Goal: Task Accomplishment & Management: Manage account settings

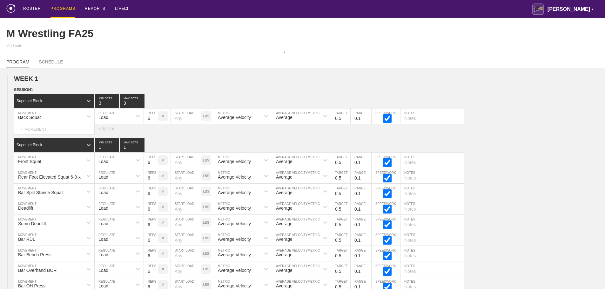
scroll to position [3799, 0]
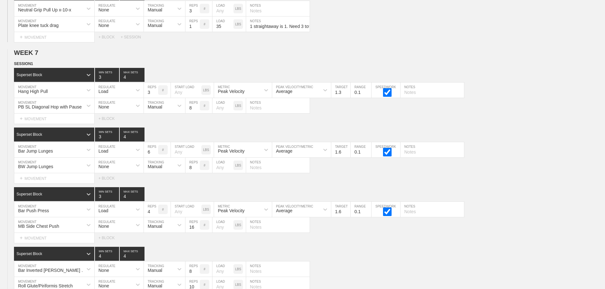
click at [439, 42] on div "Select... MOVEMENT + MOVEMENT + BLOCK + SESSION" at bounding box center [302, 37] width 605 height 10
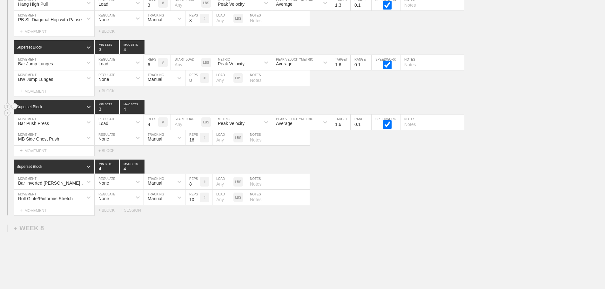
scroll to position [3929, 0]
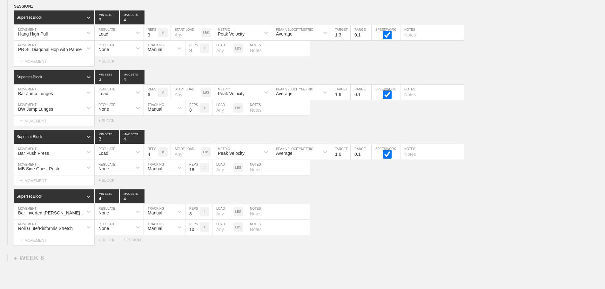
scroll to position [3675, 0]
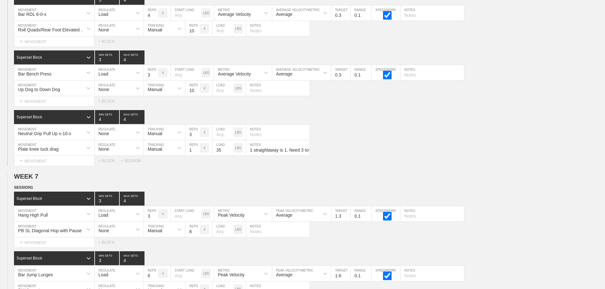
click at [433, 166] on div "Select... MOVEMENT + MOVEMENT + BLOCK + SESSION" at bounding box center [302, 161] width 605 height 10
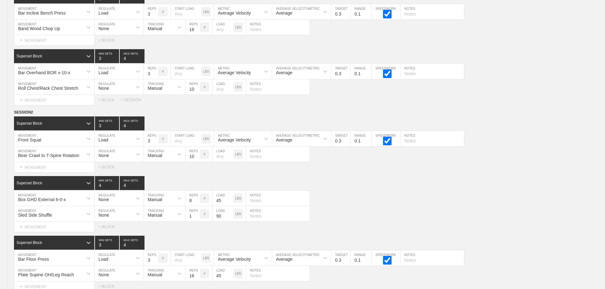
scroll to position [0, 0]
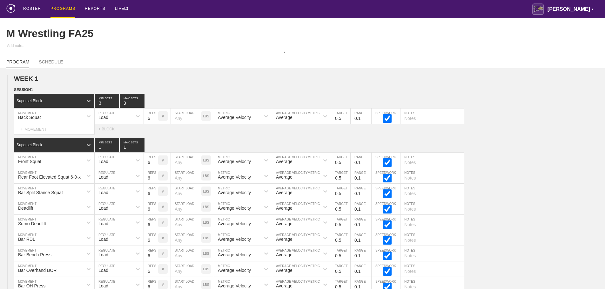
click at [61, 7] on div "PROGRAMS" at bounding box center [63, 9] width 25 height 18
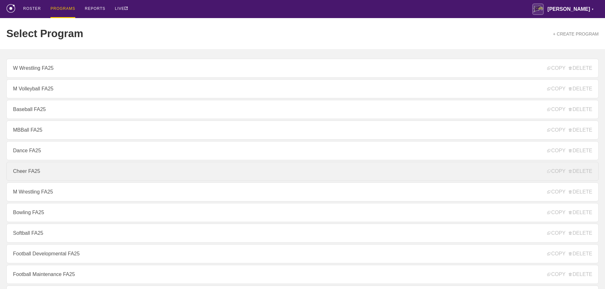
click at [20, 175] on link "Cheer FA25" at bounding box center [302, 171] width 592 height 19
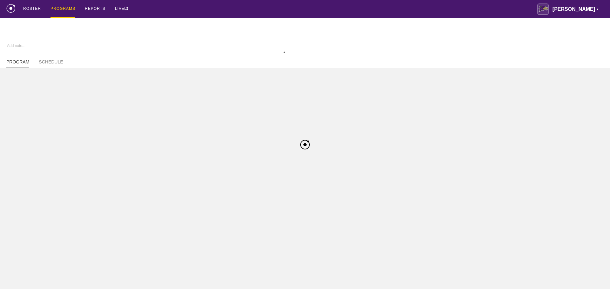
type textarea "x"
type input "Cheer FA25"
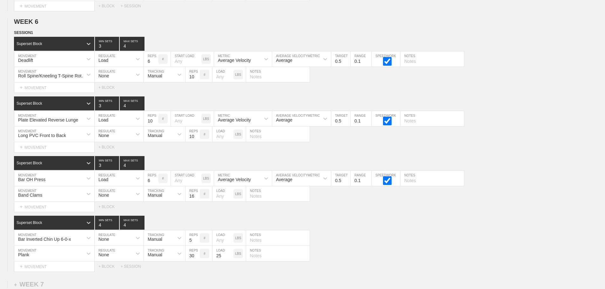
scroll to position [3484, 0]
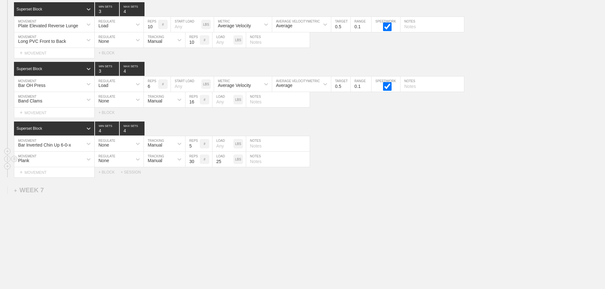
click at [511, 157] on div "Plank MOVEMENT None REGULATE Manual TRACKING 30 REPS # 25 LOAD LBS NOTES" at bounding box center [302, 160] width 605 height 16
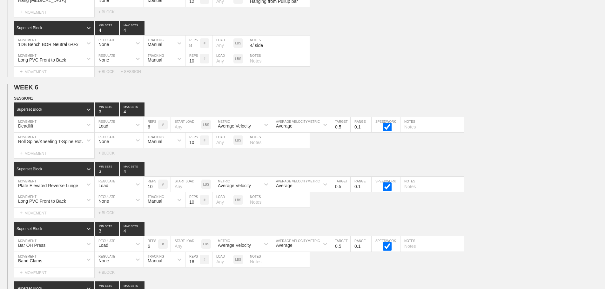
scroll to position [3452, 0]
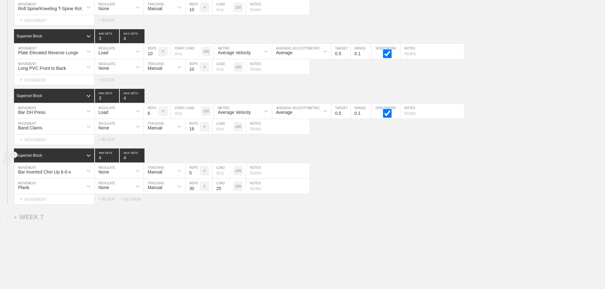
click at [356, 163] on div "Superset Block 4 MIN SETS 4 MAX SETS" at bounding box center [309, 156] width 591 height 14
click at [385, 176] on div "Bar Inverted Chin Up 6-0-x MOVEMENT None REGULATE Manual TRACKING 5 REPS # LOAD…" at bounding box center [302, 171] width 605 height 16
click at [254, 178] on input "text" at bounding box center [278, 170] width 64 height 15
type input "6 seconds down"
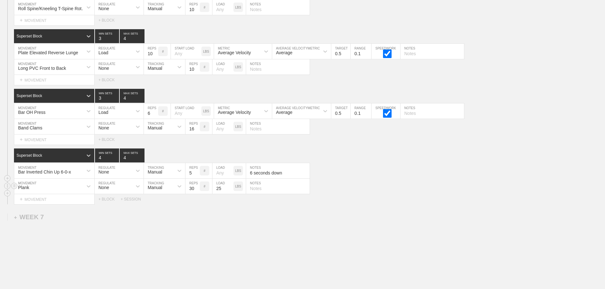
click at [258, 194] on input "text" at bounding box center [278, 186] width 64 height 15
click at [357, 188] on div "Plank MOVEMENT None REGULATE Manual TRACKING 30 REPS # 25 LOAD LBS NOTES" at bounding box center [302, 187] width 605 height 16
click at [410, 118] on input "text" at bounding box center [433, 111] width 64 height 15
type input "No legs"
click at [409, 179] on div "Bar Inverted Chin Up 6-0-x MOVEMENT None REGULATE Manual TRACKING 5 REPS # LOAD…" at bounding box center [302, 171] width 605 height 16
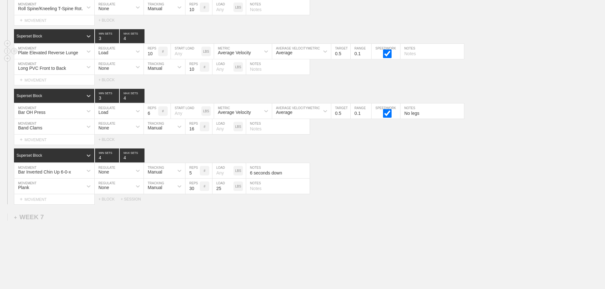
click at [415, 59] on input "text" at bounding box center [433, 51] width 64 height 15
type input "5/ side"
click at [434, 179] on div "Bar Inverted Chin Up 6-0-x MOVEMENT None REGULATE Manual TRACKING 5 REPS # LOAD…" at bounding box center [302, 171] width 605 height 16
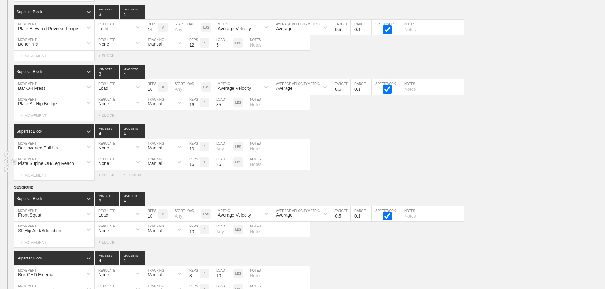
scroll to position [1965, 0]
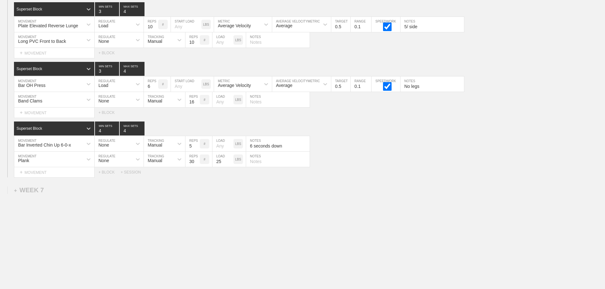
click at [499, 169] on div "Select... MOVEMENT + MOVEMENT + BLOCK + SESSION" at bounding box center [302, 172] width 605 height 10
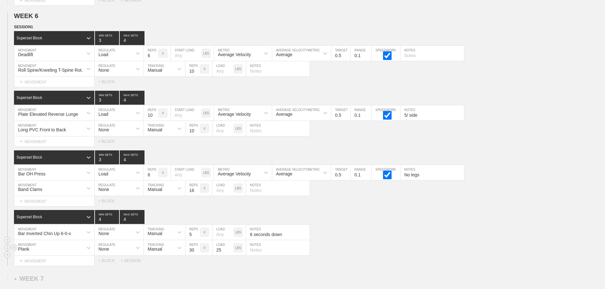
scroll to position [3357, 0]
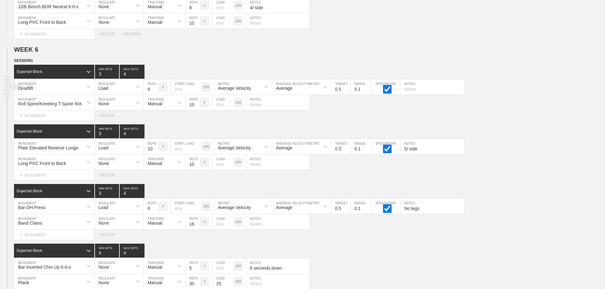
click at [409, 94] on input "text" at bounding box center [433, 86] width 64 height 15
type input "Hands Outside legs"
click at [519, 128] on div "SESSION 1 Superset Block 3 MIN SETS 4 MAX SETS DUPLICATE INSERT MOVEMENT AFTER …" at bounding box center [302, 178] width 605 height 242
click at [516, 121] on div "Select... MOVEMENT + MOVEMENT + BLOCK" at bounding box center [302, 116] width 605 height 10
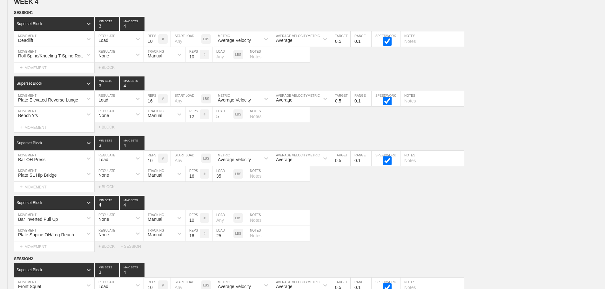
scroll to position [1896, 0]
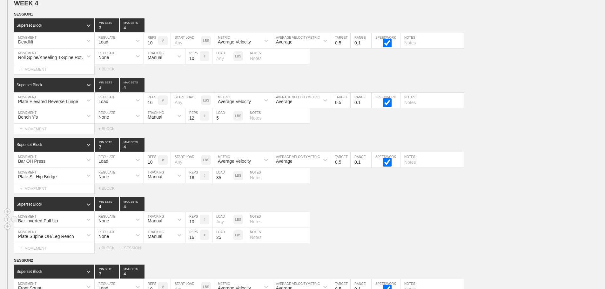
click at [394, 217] on div "Bar Inverted Pull Up MOVEMENT None REGULATE Manual TRACKING 10 REPS # LOAD LBS …" at bounding box center [302, 220] width 605 height 16
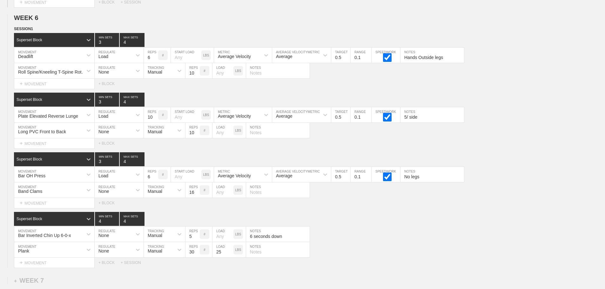
scroll to position [3484, 0]
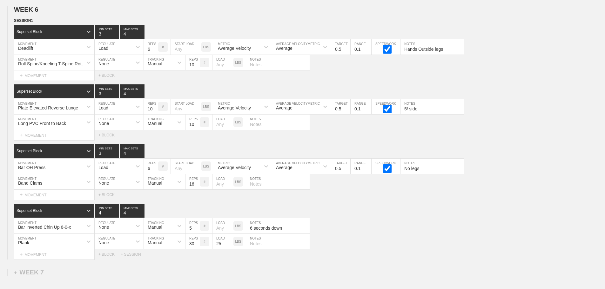
scroll to position [3389, 0]
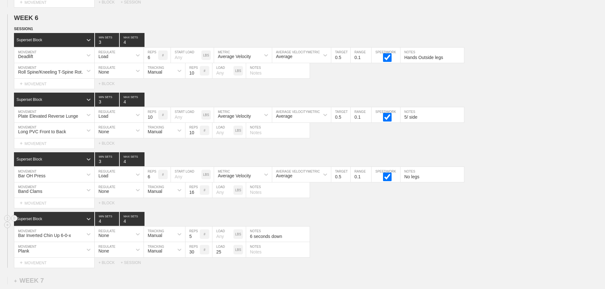
click at [351, 224] on div "Superset Block 4 MIN SETS 4 MAX SETS" at bounding box center [309, 219] width 591 height 14
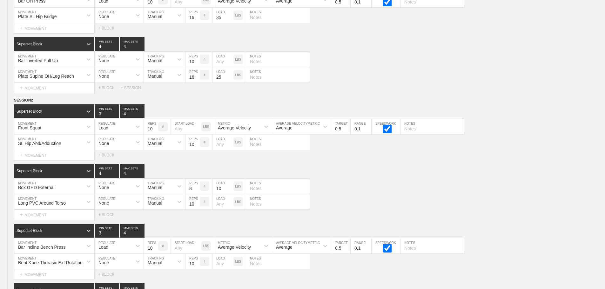
scroll to position [0, 0]
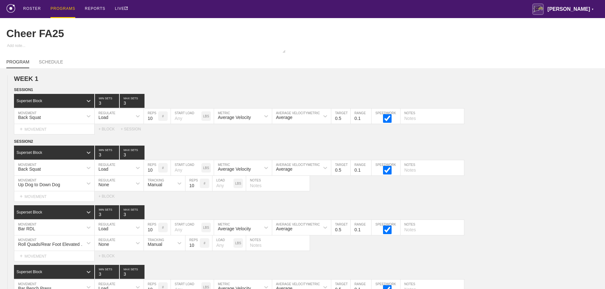
click at [57, 8] on div "PROGRAMS" at bounding box center [63, 9] width 25 height 18
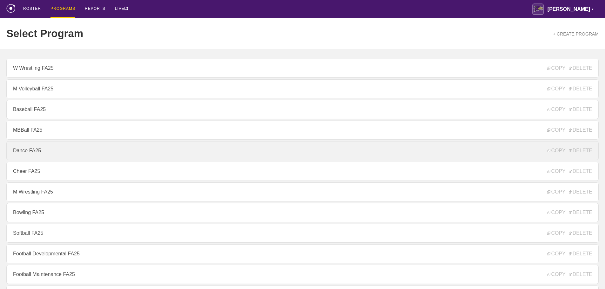
click at [28, 156] on link "Dance FA25" at bounding box center [302, 150] width 592 height 19
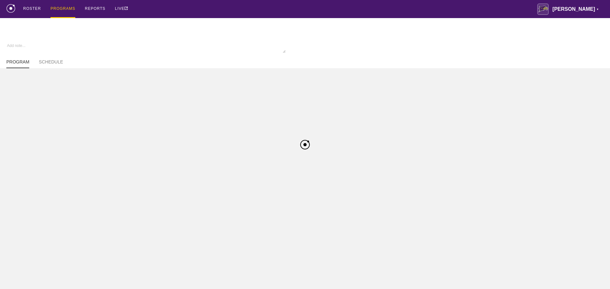
type textarea "x"
type input "Dance FA25"
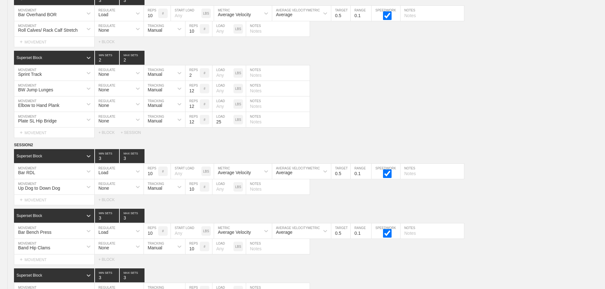
scroll to position [2757, 0]
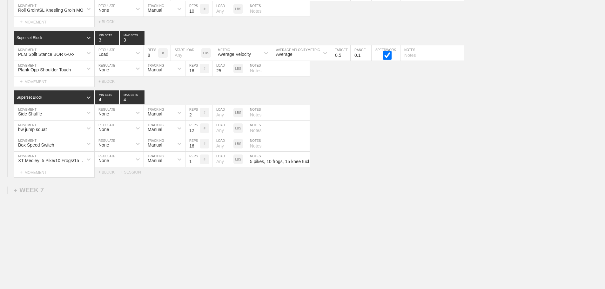
click at [401, 138] on div "Box Speed Switch MOVEMENT None REGULATE Manual TRACKING 16 REPS # LOAD LBS NOTES" at bounding box center [302, 144] width 605 height 16
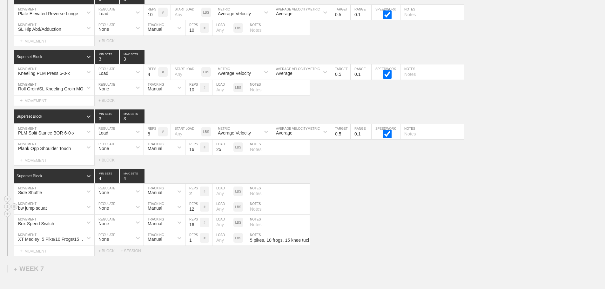
scroll to position [2630, 0]
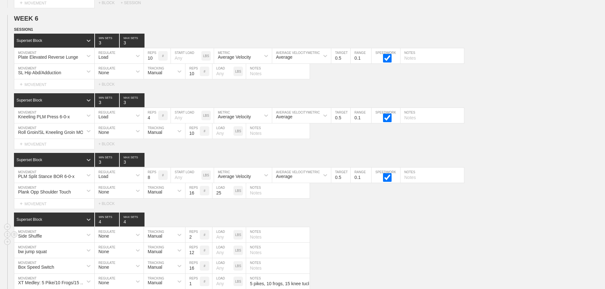
click at [375, 236] on div "Side Shuffle MOVEMENT None REGULATE Manual TRACKING 2 REPS # LOAD LBS NOTES" at bounding box center [302, 235] width 605 height 16
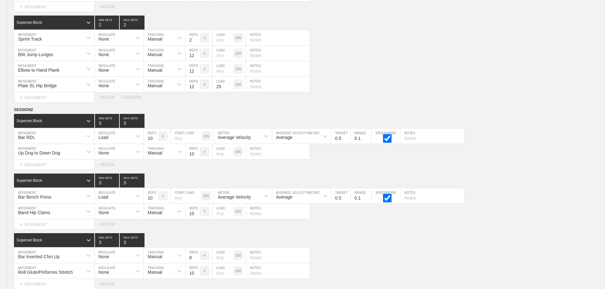
scroll to position [0, 0]
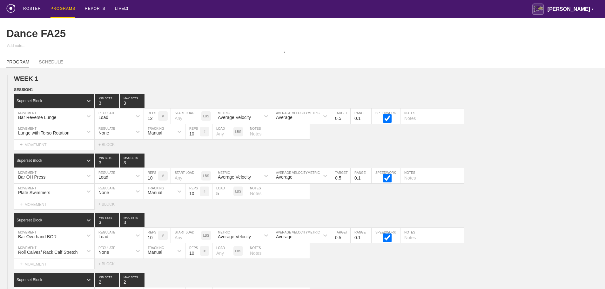
click at [56, 6] on div "PROGRAMS" at bounding box center [63, 9] width 25 height 18
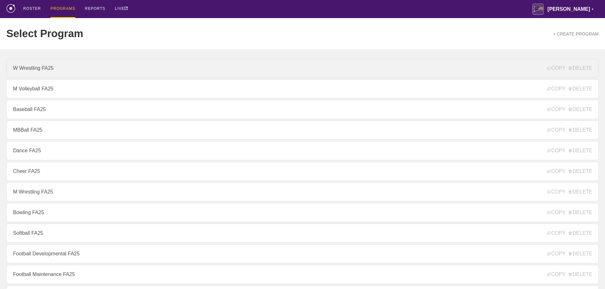
click at [38, 72] on link "W Wrestling FA25" at bounding box center [302, 68] width 592 height 19
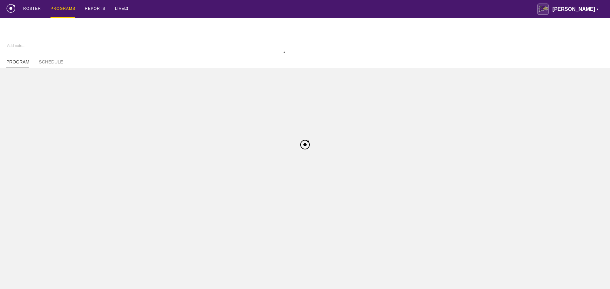
type textarea "x"
type input "W Wrestling FA25"
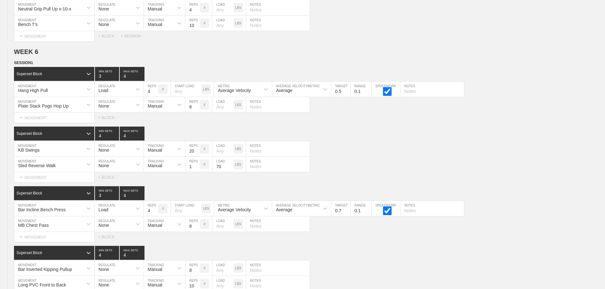
scroll to position [3484, 0]
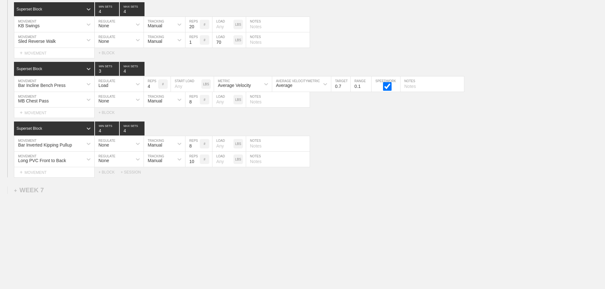
click at [499, 172] on div "Select... MOVEMENT + MOVEMENT + BLOCK + SESSION" at bounding box center [302, 172] width 605 height 10
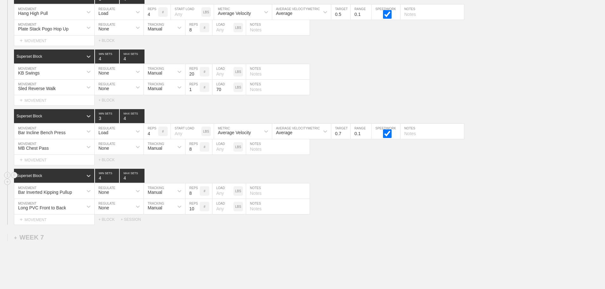
scroll to position [3420, 0]
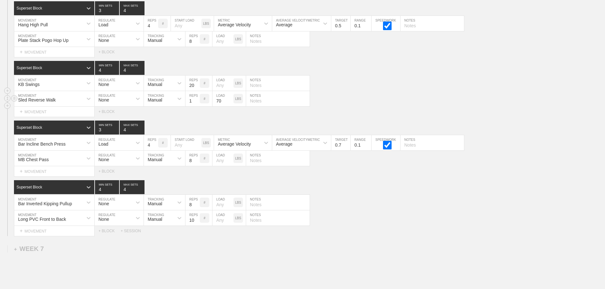
click at [335, 107] on div "Sled Reverse Walk MOVEMENT None REGULATE Manual TRACKING 1 REPS # 70 LOAD LBS N…" at bounding box center [302, 99] width 605 height 16
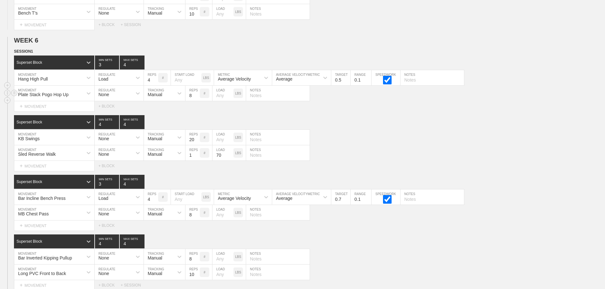
scroll to position [3357, 0]
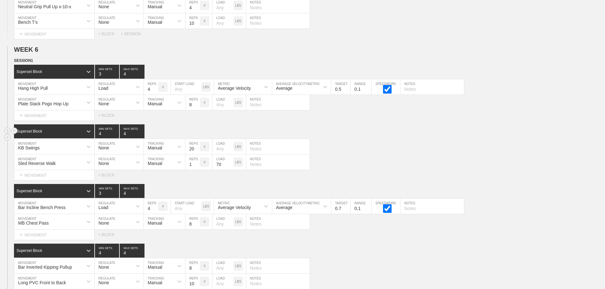
click at [327, 134] on div "Superset Block 4 MIN SETS 4 MAX SETS" at bounding box center [309, 132] width 591 height 14
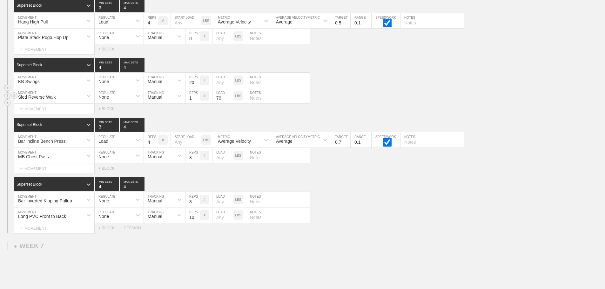
scroll to position [3484, 0]
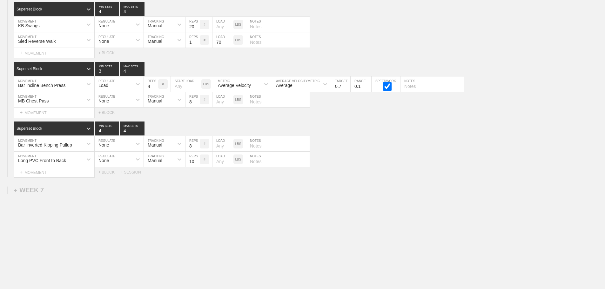
click at [374, 151] on div "Bar Inverted Kipping Pullup MOVEMENT None REGULATE Manual TRACKING 8 REPS # LOA…" at bounding box center [302, 144] width 605 height 16
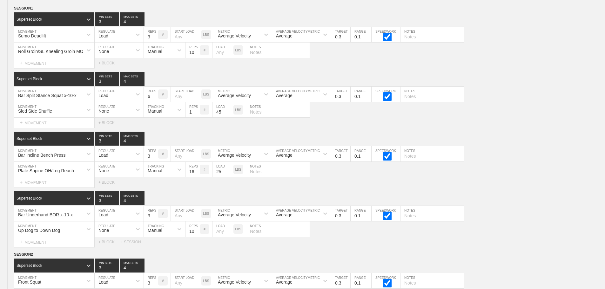
scroll to position [0, 0]
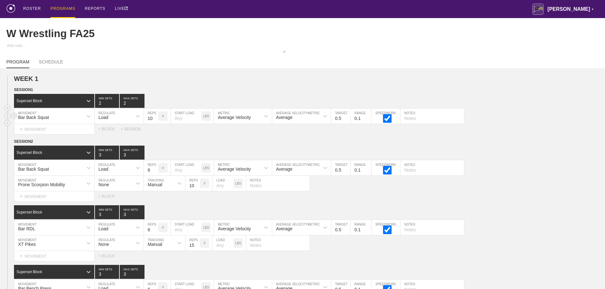
click at [536, 122] on div "Bar Back Squat MOVEMENT Load REGULATE 10 REPS # START LOAD LBS Average Velocity…" at bounding box center [302, 117] width 605 height 16
click at [146, 11] on div "ROSTER PROGRAMS REPORTS LIVE [PERSON_NAME] ▼ [PERSON_NAME][EMAIL_ADDRESS][PERSO…" at bounding box center [302, 9] width 592 height 18
click at [62, 8] on div "PROGRAMS" at bounding box center [63, 9] width 25 height 18
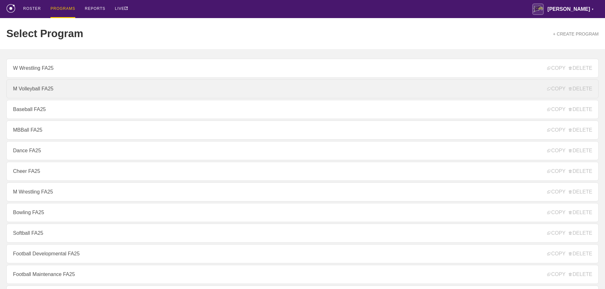
click at [38, 91] on link "M Volleyball FA25" at bounding box center [302, 88] width 592 height 19
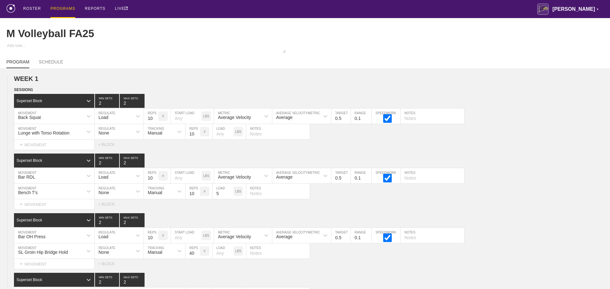
type textarea "x"
type input "M Volleyball FA25"
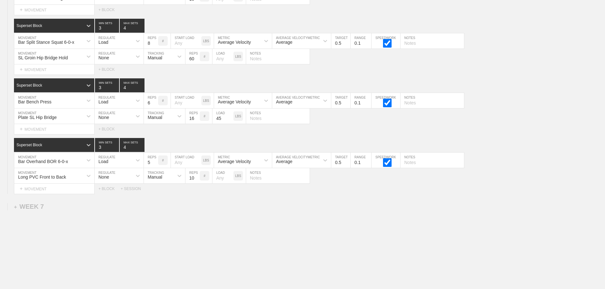
scroll to position [3432, 0]
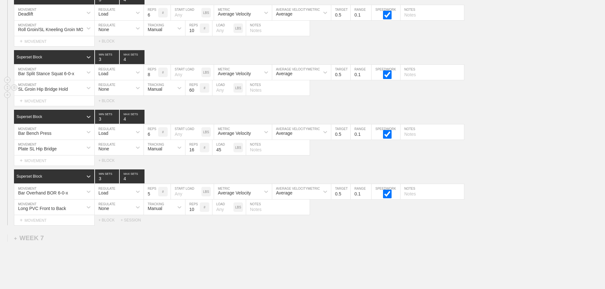
scroll to position [3369, 0]
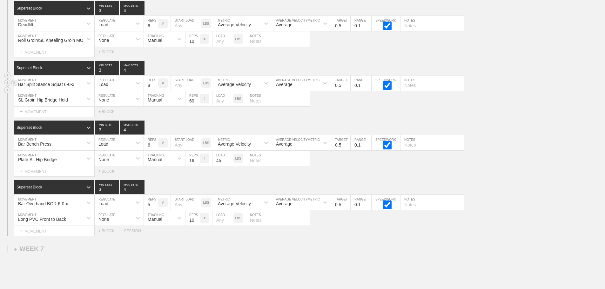
click at [409, 91] on input "text" at bounding box center [433, 83] width 64 height 15
click at [510, 112] on div "Select... MOVEMENT + MOVEMENT + BLOCK" at bounding box center [302, 112] width 605 height 10
click at [443, 90] on input "Don't Switch legs" at bounding box center [433, 83] width 64 height 15
click at [444, 91] on input "Don't Switch legs" at bounding box center [433, 83] width 64 height 15
click at [520, 135] on div "Superset Block 3 MIN SETS 4 MAX SETS" at bounding box center [309, 128] width 591 height 14
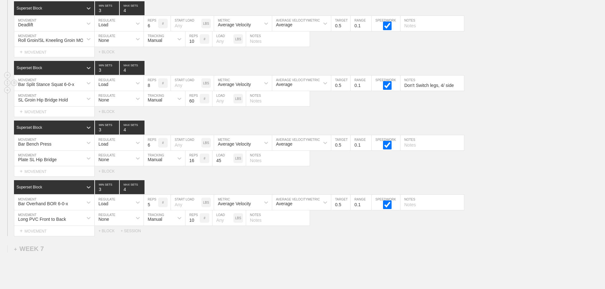
click at [446, 91] on input "Don't Switch legs, 4/ side" at bounding box center [433, 83] width 64 height 15
click at [464, 116] on div "Select... MOVEMENT + MOVEMENT + BLOCK" at bounding box center [302, 112] width 605 height 10
click at [428, 91] on input "Don't Switch legs, 4/side" at bounding box center [433, 83] width 64 height 15
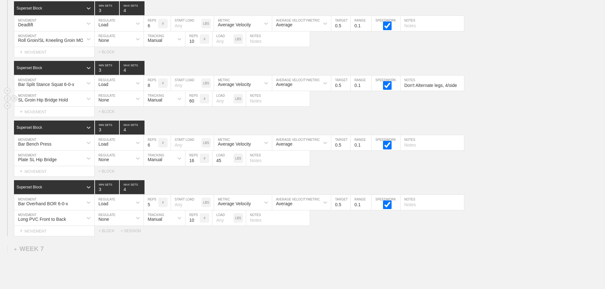
type input "Don't Alternate legs, 4/side"
click at [487, 107] on div "SL Groin Hip Bridge Hold MOVEMENT None REGULATE Manual TRACKING 60 REPS # LOAD …" at bounding box center [302, 99] width 605 height 16
click at [253, 106] on input "text" at bounding box center [278, 98] width 64 height 15
type input "30 Seconds/ side"
click at [515, 126] on div "SESSION 1 Superset Block 3 MIN SETS 4 MAX SETS DUPLICATE INSERT MOVEMENT AFTER …" at bounding box center [302, 115] width 605 height 242
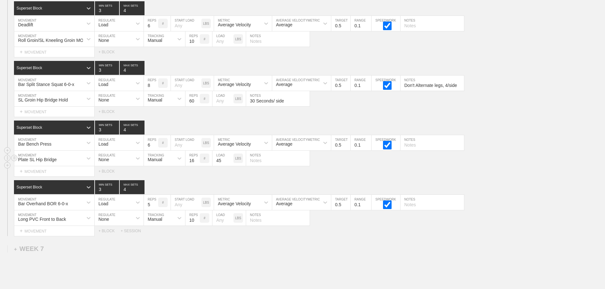
click at [256, 166] on input "text" at bounding box center [278, 158] width 64 height 15
click at [410, 209] on input "text" at bounding box center [433, 202] width 64 height 15
click at [413, 210] on input "6 seonds down" at bounding box center [433, 202] width 64 height 15
type input "6 seconds down"
click at [470, 231] on div "Select... MOVEMENT + MOVEMENT + BLOCK + SESSION" at bounding box center [302, 231] width 605 height 10
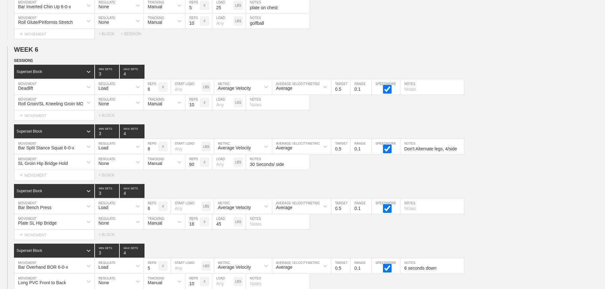
scroll to position [3273, 0]
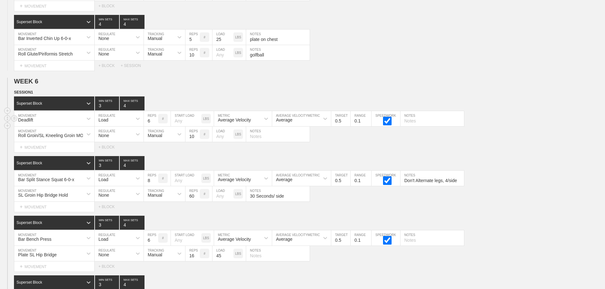
click at [406, 126] on input "text" at bounding box center [433, 118] width 64 height 15
type input "f"
type input "Feet hip width, hands outside of legs"
click at [532, 170] on div "Superset Block 3 MIN SETS 4 MAX SETS" at bounding box center [309, 163] width 591 height 14
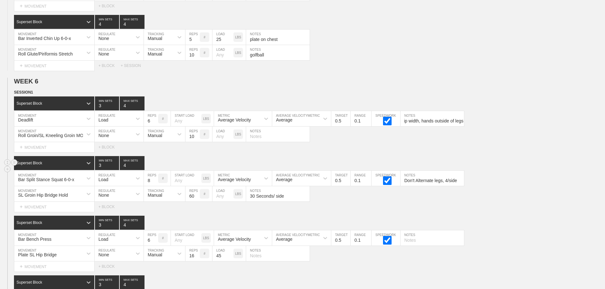
scroll to position [0, 0]
click at [520, 202] on div "SL Groin Hip Bridge Hold MOVEMENT None REGULATE Manual TRACKING 60 REPS # LOAD …" at bounding box center [302, 194] width 605 height 16
click at [509, 149] on div "Select... MOVEMENT + MOVEMENT + BLOCK" at bounding box center [302, 147] width 605 height 10
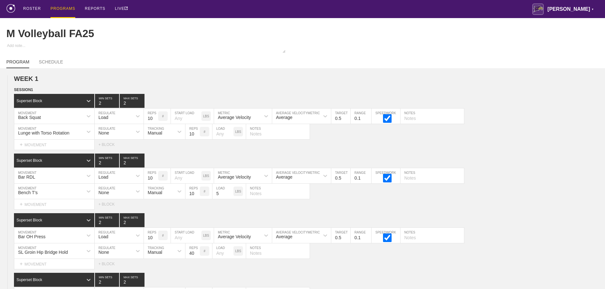
scroll to position [3432, 0]
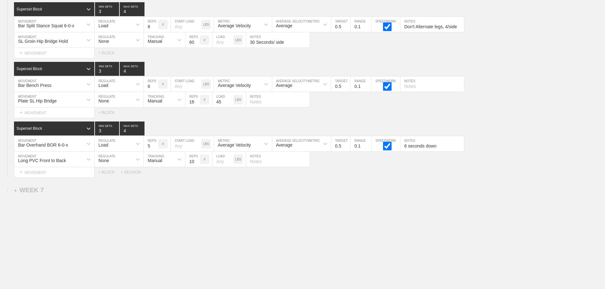
drag, startPoint x: 234, startPoint y: 229, endPoint x: 293, endPoint y: 179, distance: 77.0
drag, startPoint x: 509, startPoint y: 196, endPoint x: 249, endPoint y: 139, distance: 265.7
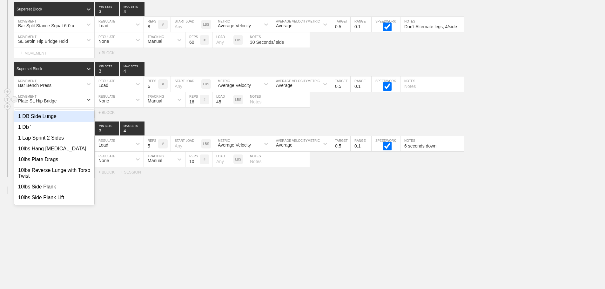
click at [80, 100] on div "Plate SL Hip Bridge" at bounding box center [48, 99] width 69 height 11
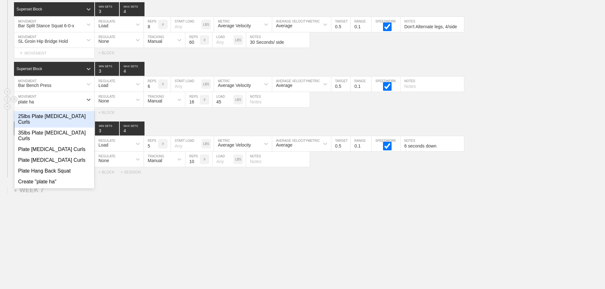
type input "plate ham"
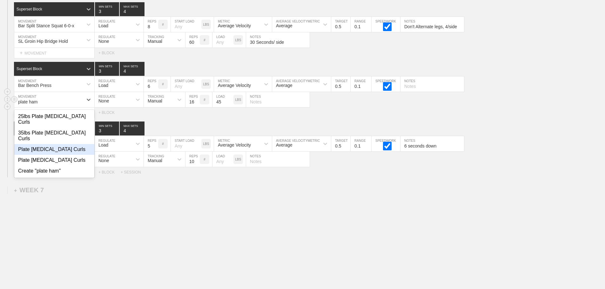
click at [61, 144] on div "Plate [MEDICAL_DATA] Curls" at bounding box center [54, 149] width 80 height 11
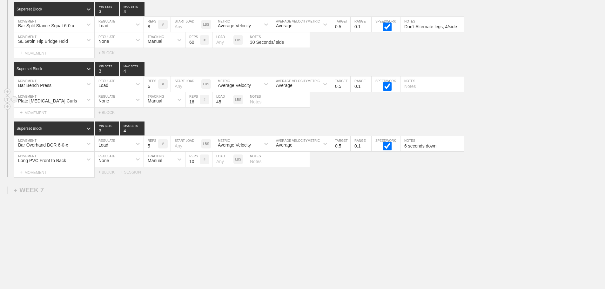
click at [221, 103] on input "45" at bounding box center [222, 99] width 21 height 15
type input "35"
click at [359, 113] on div "Select... MOVEMENT + MOVEMENT + BLOCK" at bounding box center [302, 113] width 605 height 10
click at [334, 109] on div "Select... MOVEMENT + MOVEMENT + BLOCK" at bounding box center [302, 113] width 605 height 10
click at [258, 103] on input "text" at bounding box center [278, 99] width 64 height 15
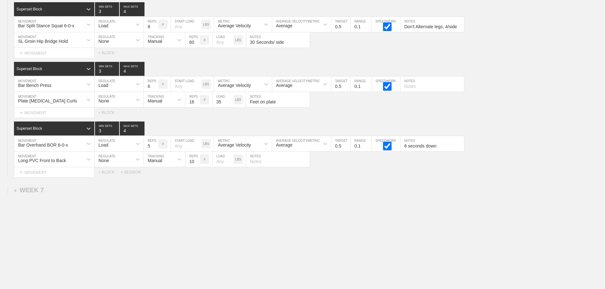
type input "Feet on plate"
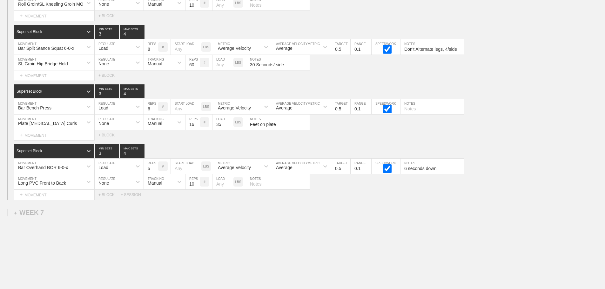
scroll to position [3369, 0]
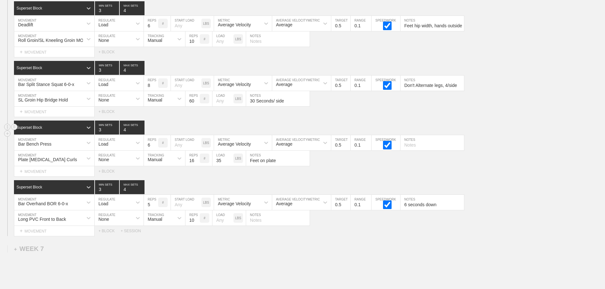
click at [516, 130] on div "Superset Block 3 MIN SETS 4 MAX SETS" at bounding box center [309, 128] width 591 height 14
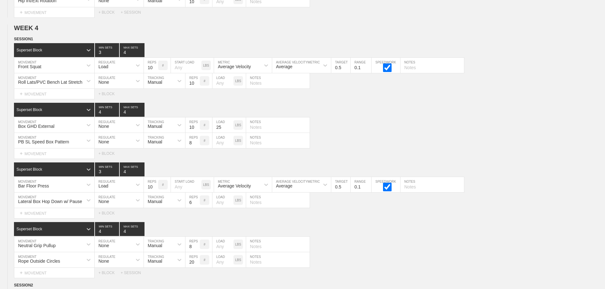
scroll to position [0, 0]
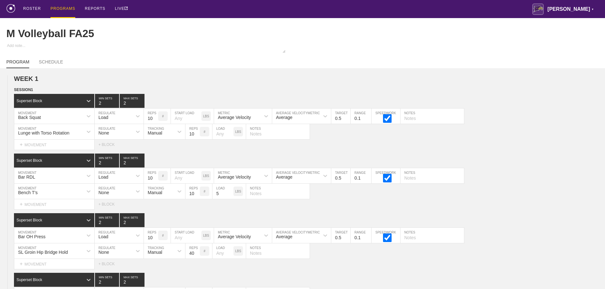
click at [64, 6] on div "PROGRAMS" at bounding box center [63, 9] width 25 height 18
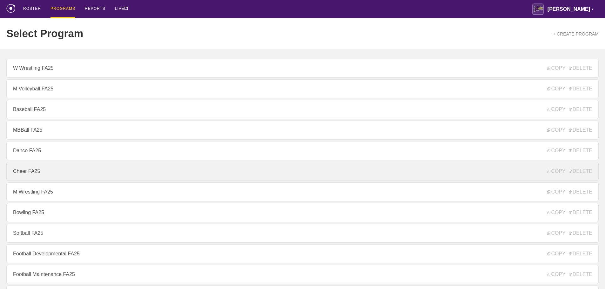
click at [32, 174] on link "Cheer FA25" at bounding box center [302, 171] width 592 height 19
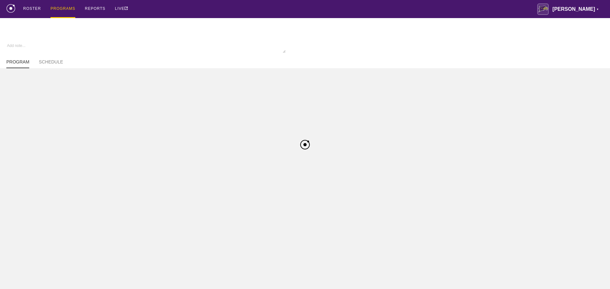
type textarea "x"
type input "Cheer FA25"
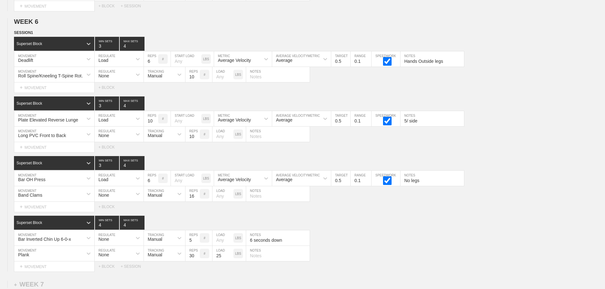
scroll to position [3484, 0]
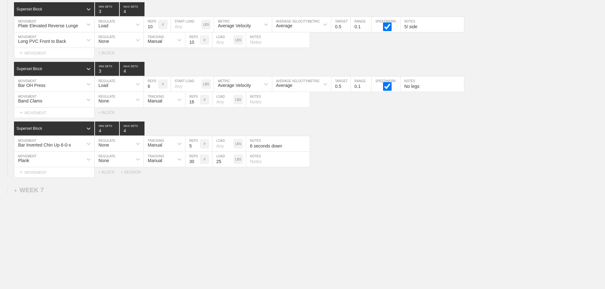
drag, startPoint x: 526, startPoint y: 218, endPoint x: 521, endPoint y: 217, distance: 5.9
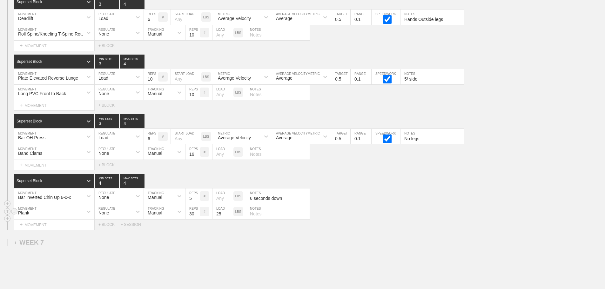
scroll to position [3420, 0]
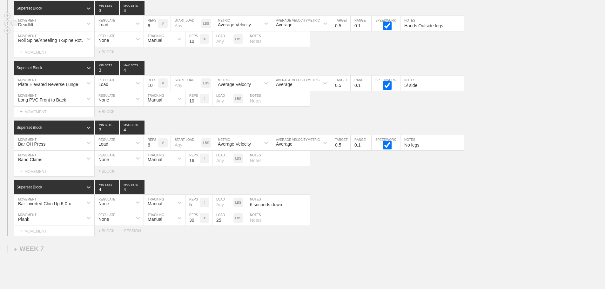
click at [444, 31] on input "Hands Outside legs" at bounding box center [433, 23] width 64 height 15
type input "Hands Outside legs, Feet Hip width"
click at [495, 112] on div "Select... MOVEMENT + MOVEMENT + BLOCK" at bounding box center [302, 112] width 605 height 10
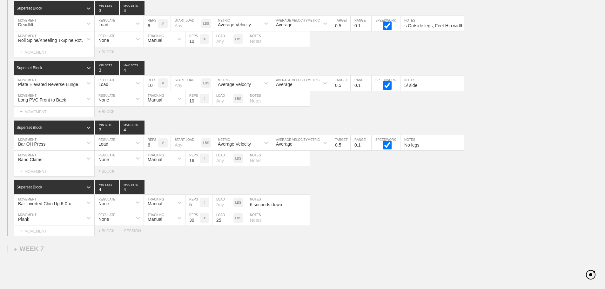
scroll to position [0, 0]
click at [495, 112] on div "Select... MOVEMENT + MOVEMENT + BLOCK" at bounding box center [302, 112] width 605 height 10
click at [403, 194] on div "Superset Block 4 MIN SETS 4 MAX SETS" at bounding box center [309, 187] width 591 height 14
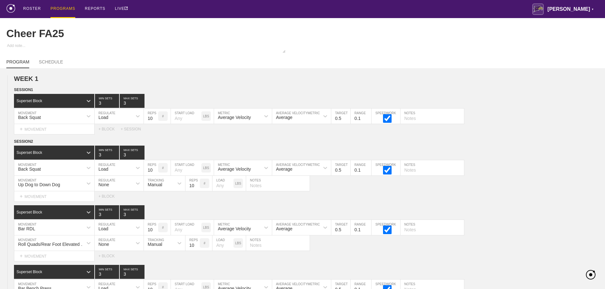
click at [64, 7] on div "PROGRAMS" at bounding box center [63, 9] width 25 height 18
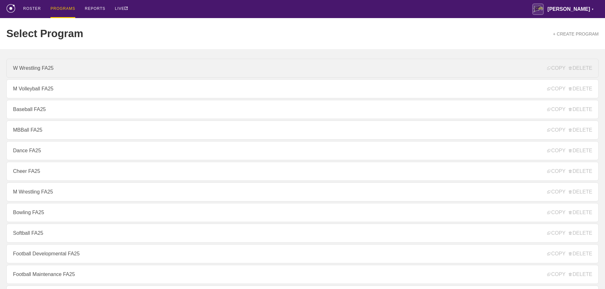
click at [41, 70] on link "W Wrestling FA25" at bounding box center [302, 68] width 592 height 19
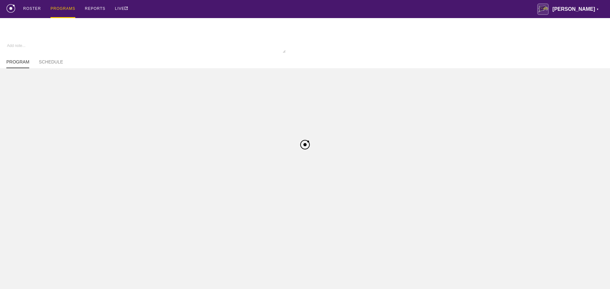
type textarea "x"
type input "W Wrestling FA25"
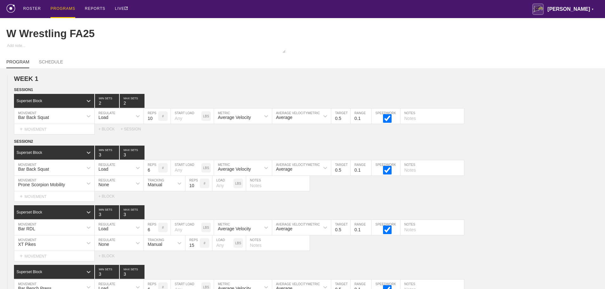
click at [177, 11] on div "ROSTER PROGRAMS REPORTS LIVE [PERSON_NAME] ▼ [PERSON_NAME][EMAIL_ADDRESS][PERSO…" at bounding box center [302, 9] width 592 height 18
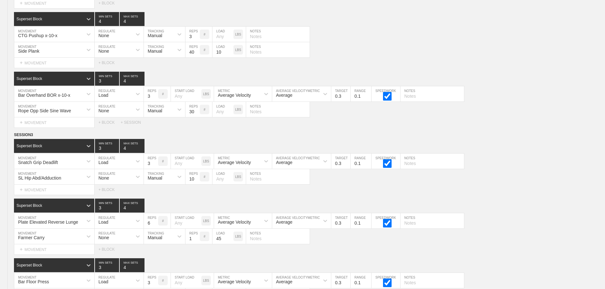
scroll to position [3484, 0]
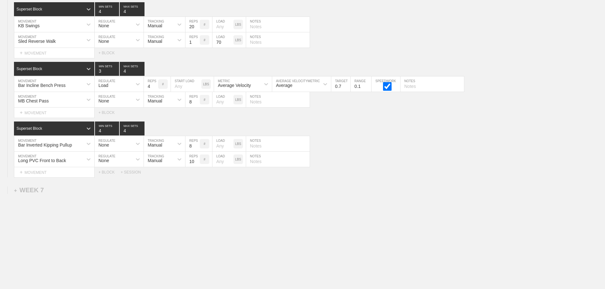
click at [506, 140] on div "Bar Inverted Kipping Pullup MOVEMENT None REGULATE Manual TRACKING 8 REPS # LOA…" at bounding box center [302, 144] width 605 height 16
click at [255, 103] on input "text" at bounding box center [278, 99] width 64 height 15
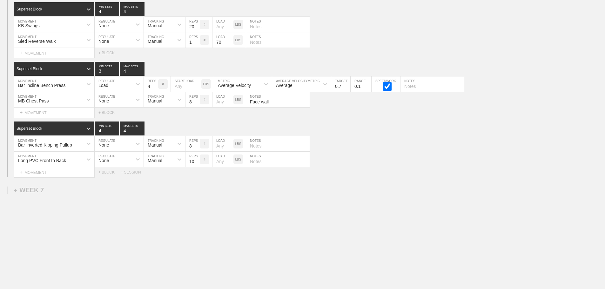
type input "Face wall"
click at [360, 168] on div "Select... MOVEMENT + MOVEMENT + BLOCK + SESSION" at bounding box center [302, 172] width 605 height 10
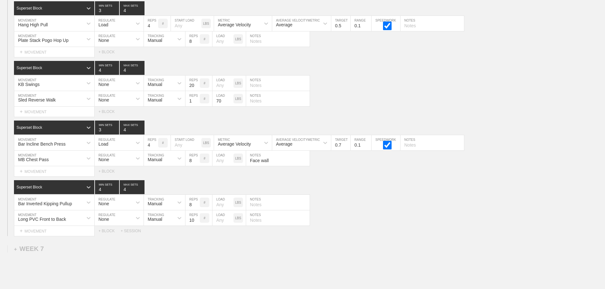
scroll to position [3389, 0]
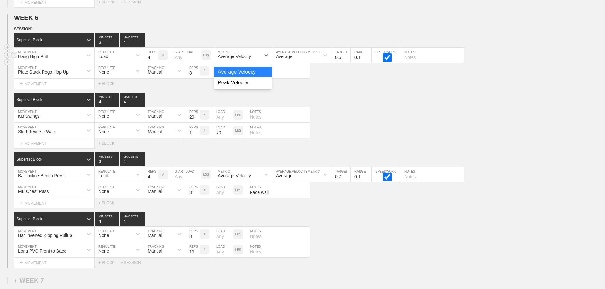
click at [244, 59] on div "Average Velocity" at bounding box center [234, 56] width 33 height 5
click at [239, 88] on div "Peak Velocity" at bounding box center [243, 83] width 58 height 11
click at [354, 103] on div "Superset Block 4 MIN SETS 4 MAX SETS" at bounding box center [309, 100] width 591 height 14
click at [347, 60] on input "0.6" at bounding box center [340, 55] width 19 height 15
click at [347, 60] on input "0.7" at bounding box center [340, 55] width 19 height 15
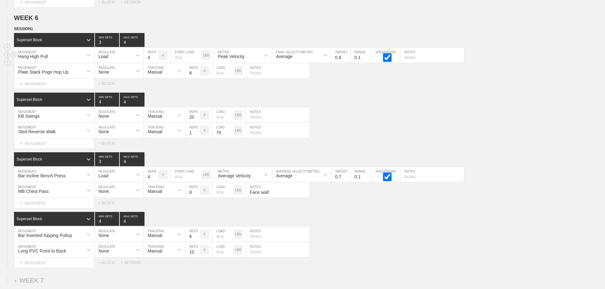
click at [347, 60] on input "0.8" at bounding box center [340, 55] width 19 height 15
click at [347, 60] on input "0.9" at bounding box center [340, 55] width 19 height 15
click at [347, 60] on input "1" at bounding box center [340, 55] width 19 height 15
click at [347, 60] on input "1.1" at bounding box center [340, 55] width 19 height 15
click at [347, 60] on input "1.2" at bounding box center [340, 55] width 19 height 15
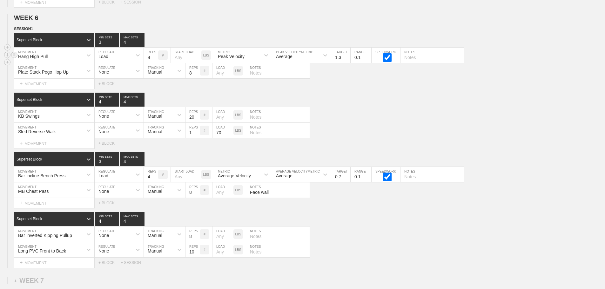
type input "1.3"
click at [347, 60] on input "1.3" at bounding box center [340, 55] width 19 height 15
click at [366, 107] on div "Superset Block 4 MIN SETS 4 MAX SETS" at bounding box center [309, 100] width 591 height 14
click at [375, 138] on div "Sled Reverse Walk MOVEMENT None REGULATE Manual TRACKING 1 REPS # 70 LOAD LBS N…" at bounding box center [302, 131] width 605 height 16
click at [496, 225] on div "Superset Block 4 MIN SETS 4 MAX SETS" at bounding box center [309, 219] width 591 height 14
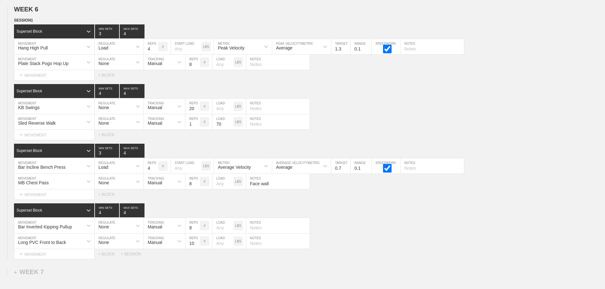
scroll to position [3484, 0]
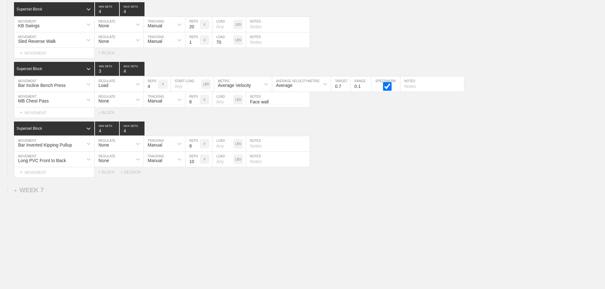
click at [256, 148] on input "text" at bounding box center [278, 143] width 64 height 15
type input "H"
type input "Explosive Hip thrust into pull"
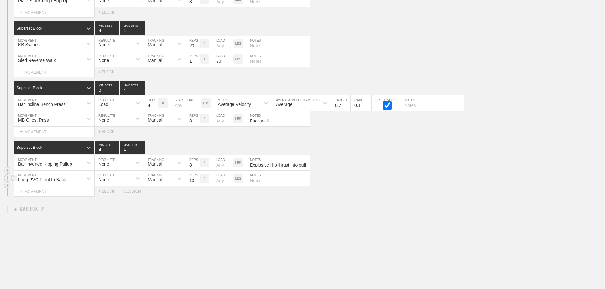
scroll to position [3420, 0]
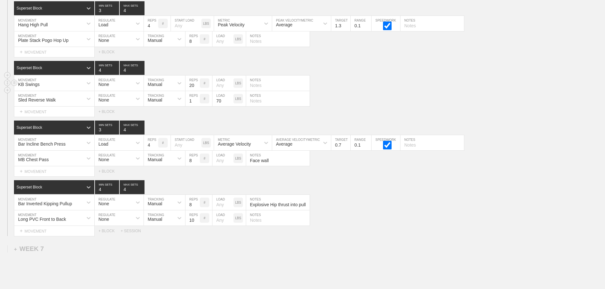
click at [253, 91] on input "text" at bounding box center [278, 83] width 64 height 15
type input "Both hands, Hinge from Hips not knees"
click at [319, 97] on div "Sled Reverse Walk MOVEMENT None REGULATE Manual TRACKING 1 REPS # 70 LOAD LBS N…" at bounding box center [302, 99] width 605 height 16
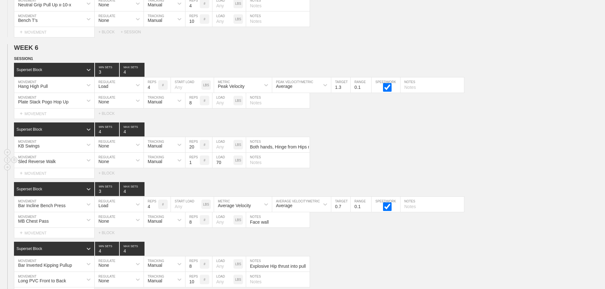
scroll to position [3357, 0]
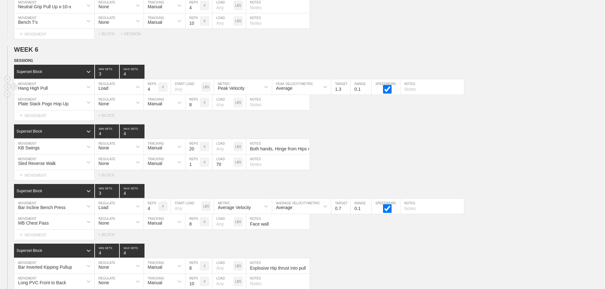
click at [415, 95] on input "text" at bounding box center [433, 86] width 64 height 15
click at [406, 94] on input "Push hips back first" at bounding box center [433, 86] width 64 height 15
click at [405, 94] on input "Push hips back first" at bounding box center [433, 86] width 64 height 15
type input "Push hips back first"
click at [464, 120] on div "Select... MOVEMENT + MOVEMENT + BLOCK" at bounding box center [302, 116] width 605 height 10
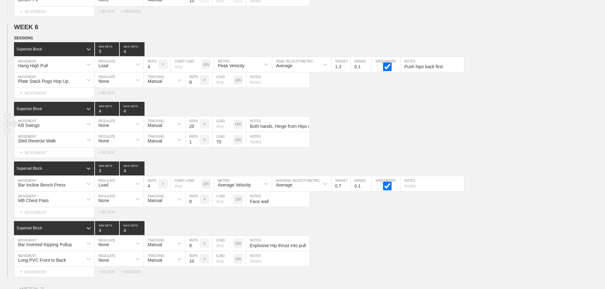
scroll to position [3420, 0]
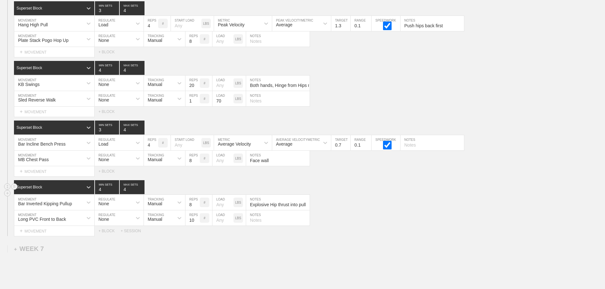
click at [371, 194] on div "Superset Block 4 MIN SETS 4 MAX SETS" at bounding box center [309, 187] width 591 height 14
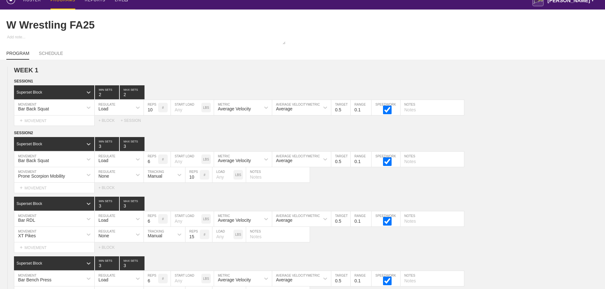
scroll to position [0, 0]
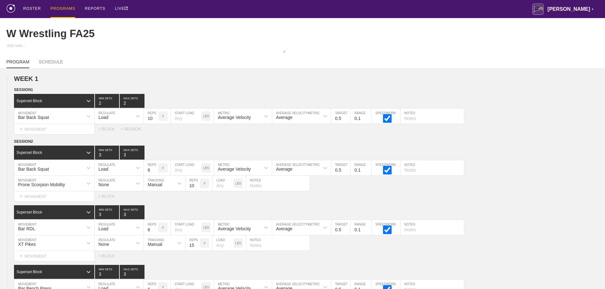
click at [64, 7] on div "PROGRAMS" at bounding box center [63, 9] width 25 height 18
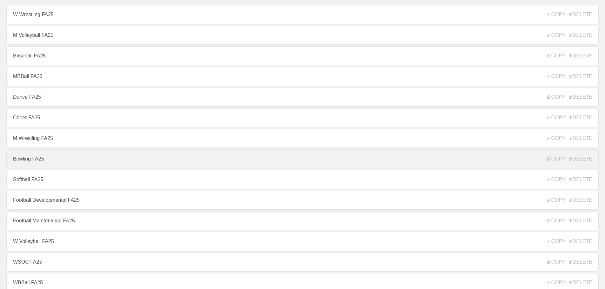
scroll to position [64, 0]
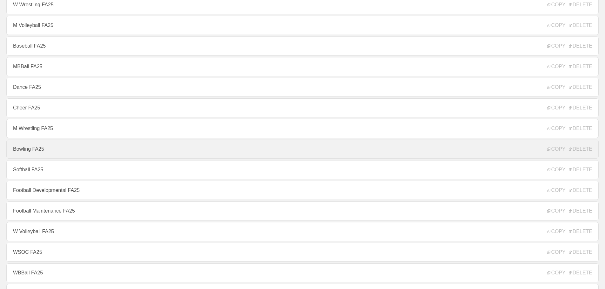
click at [30, 151] on link "Bowling FA25" at bounding box center [302, 149] width 592 height 19
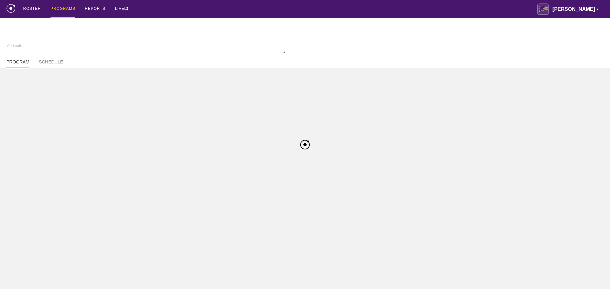
type textarea "x"
type input "Bowling FA25"
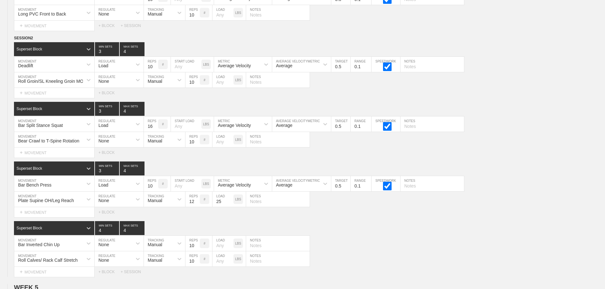
scroll to position [2693, 0]
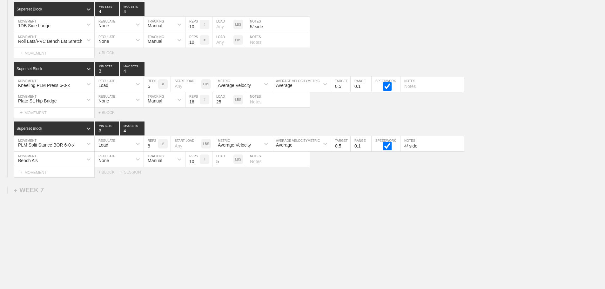
click at [407, 86] on input "text" at bounding box center [433, 84] width 64 height 15
type input "6 seconds down"
click at [525, 129] on div "Superset Block 3 MIN SETS 4 MAX SETS" at bounding box center [309, 129] width 591 height 14
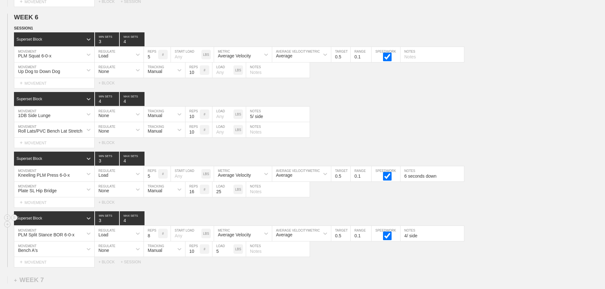
scroll to position [2597, 0]
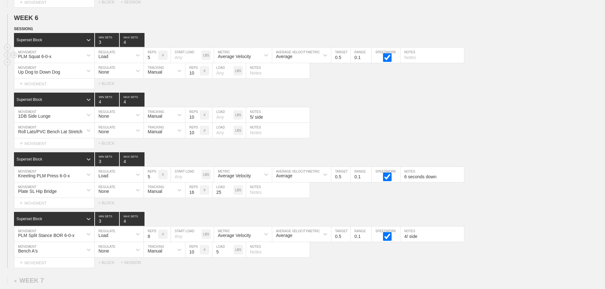
click at [407, 63] on input "text" at bounding box center [433, 55] width 64 height 15
type input "6 seconds down"
drag, startPoint x: 431, startPoint y: 93, endPoint x: 438, endPoint y: 112, distance: 20.8
click at [431, 94] on div "SESSION 1 Superset Block 3 MIN SETS 4 MAX SETS DUPLICATE INSERT MOVEMENT AFTER …" at bounding box center [302, 147] width 605 height 242
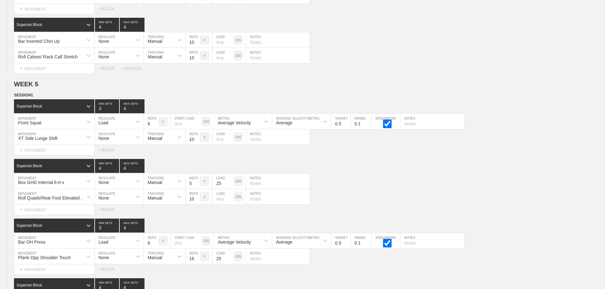
scroll to position [1899, 0]
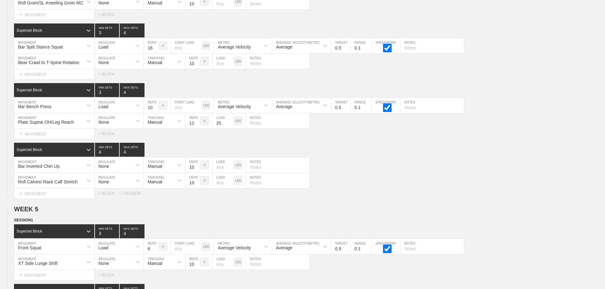
drag, startPoint x: 544, startPoint y: 156, endPoint x: 610, endPoint y: 193, distance: 75.5
click at [550, 157] on div "Superset Block 4 MIN SETS 4 MAX SETS" at bounding box center [309, 150] width 591 height 14
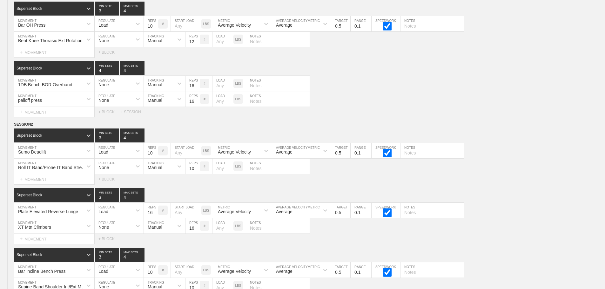
scroll to position [0, 0]
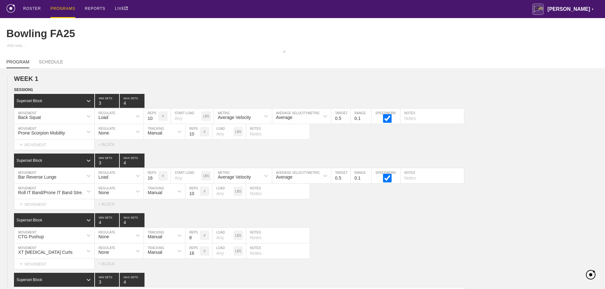
click at [60, 8] on div "PROGRAMS" at bounding box center [63, 9] width 25 height 18
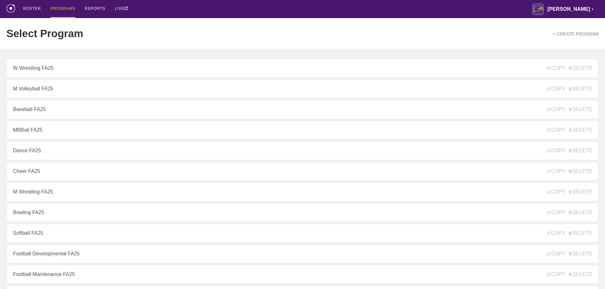
click at [148, 10] on div "ROSTER PROGRAMS REPORTS LIVE [PERSON_NAME] ▼ [PERSON_NAME][EMAIL_ADDRESS][PERSO…" at bounding box center [302, 9] width 592 height 18
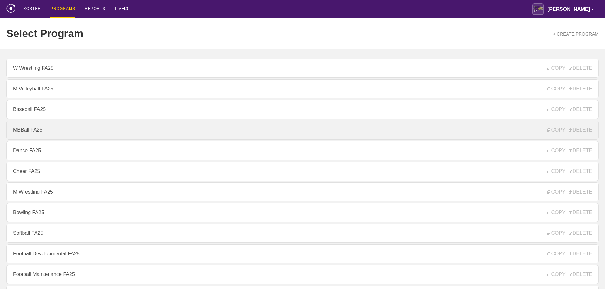
click at [32, 132] on link "MBBall FA25" at bounding box center [302, 130] width 592 height 19
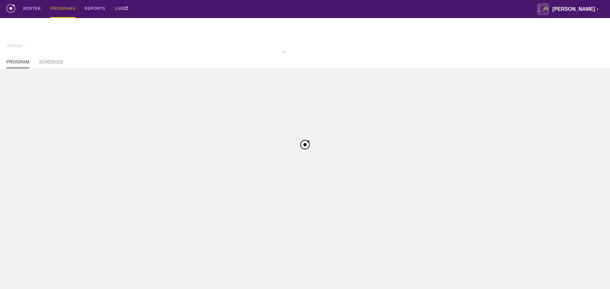
type textarea "x"
type input "MBBall FA25"
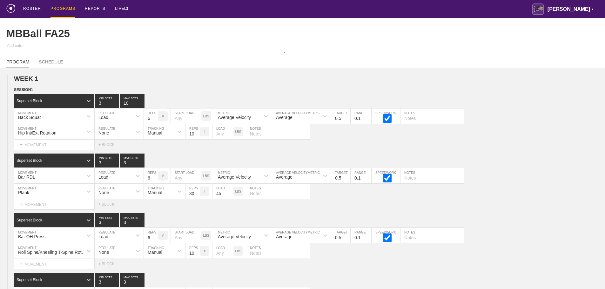
drag, startPoint x: 508, startPoint y: 21, endPoint x: 607, endPoint y: 14, distance: 100.0
click at [508, 21] on div "MBBall FA25" at bounding box center [302, 33] width 592 height 31
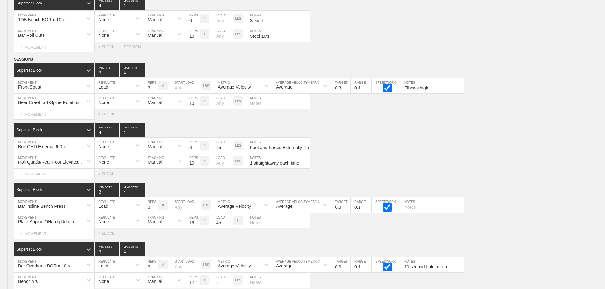
scroll to position [4146, 0]
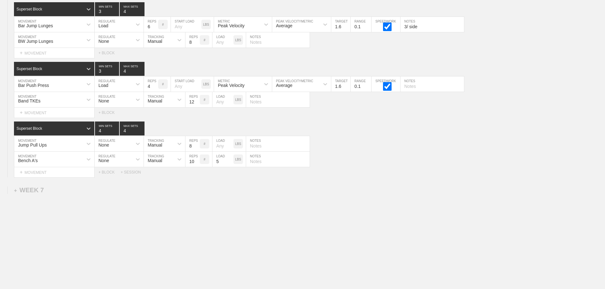
click at [256, 145] on input "text" at bounding box center [278, 143] width 64 height 15
type input "Explosive off the ground"
click at [390, 132] on div "Superset Block 4 MIN SETS 4 MAX SETS" at bounding box center [309, 129] width 591 height 14
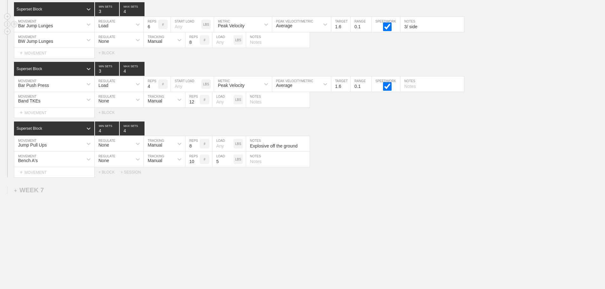
click at [422, 27] on input "3/ side" at bounding box center [433, 24] width 64 height 15
type input "3/ side for height"
drag, startPoint x: 491, startPoint y: 154, endPoint x: 491, endPoint y: 158, distance: 3.2
click at [491, 158] on div "Bench A's MOVEMENT None REGULATE Manual TRACKING 10 REPS # 5 LOAD LBS NOTES" at bounding box center [302, 160] width 605 height 16
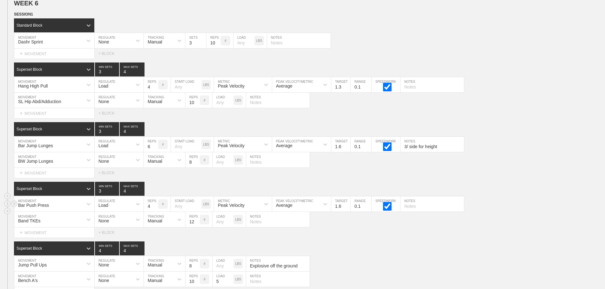
scroll to position [4019, 0]
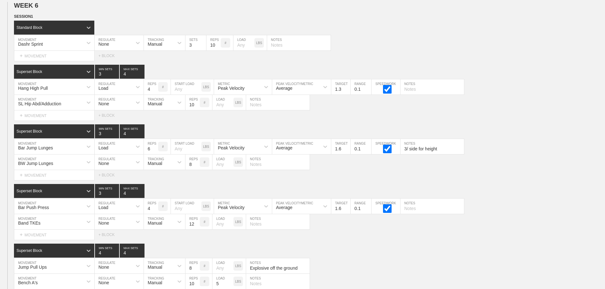
click at [370, 61] on div "Select... MOVEMENT + MOVEMENT + BLOCK" at bounding box center [302, 56] width 605 height 10
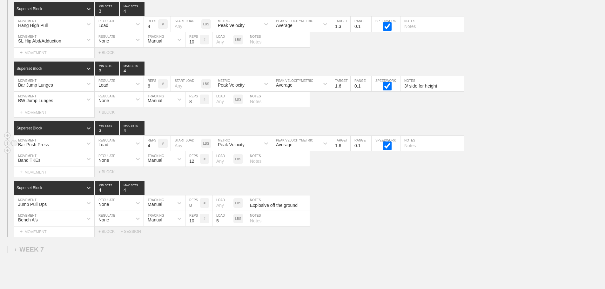
scroll to position [4082, 0]
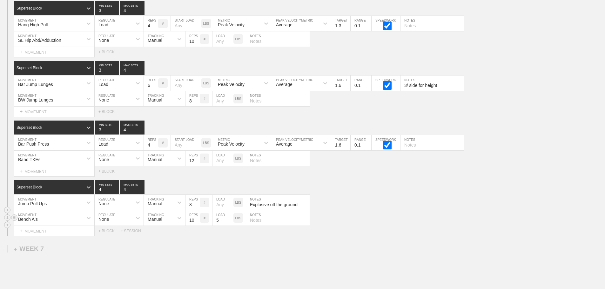
click at [406, 219] on div "Bench A's MOVEMENT None REGULATE Manual TRACKING 10 REPS # 5 LOAD LBS NOTES" at bounding box center [302, 219] width 605 height 16
click at [376, 210] on div "Jump Pull Ups MOVEMENT None REGULATE Manual TRACKING 8 REPS # LOAD LBS Explosiv…" at bounding box center [302, 203] width 605 height 16
click at [373, 194] on div "Superset Block 4 MIN SETS 4 MAX SETS" at bounding box center [309, 187] width 591 height 14
click at [353, 220] on div "Bench A's MOVEMENT None REGULATE Manual TRACKING 10 REPS # 5 LOAD LBS NOTES" at bounding box center [302, 219] width 605 height 16
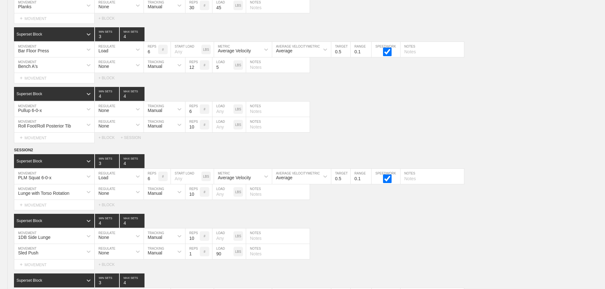
scroll to position [0, 0]
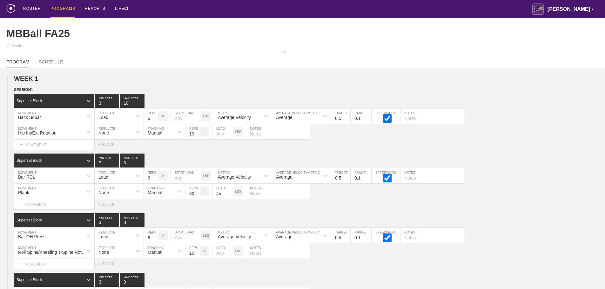
click at [151, 9] on div "ROSTER PROGRAMS REPORTS LIVE [PERSON_NAME] ▼ [PERSON_NAME][EMAIL_ADDRESS][PERSO…" at bounding box center [302, 9] width 592 height 18
